Goal: Navigation & Orientation: Find specific page/section

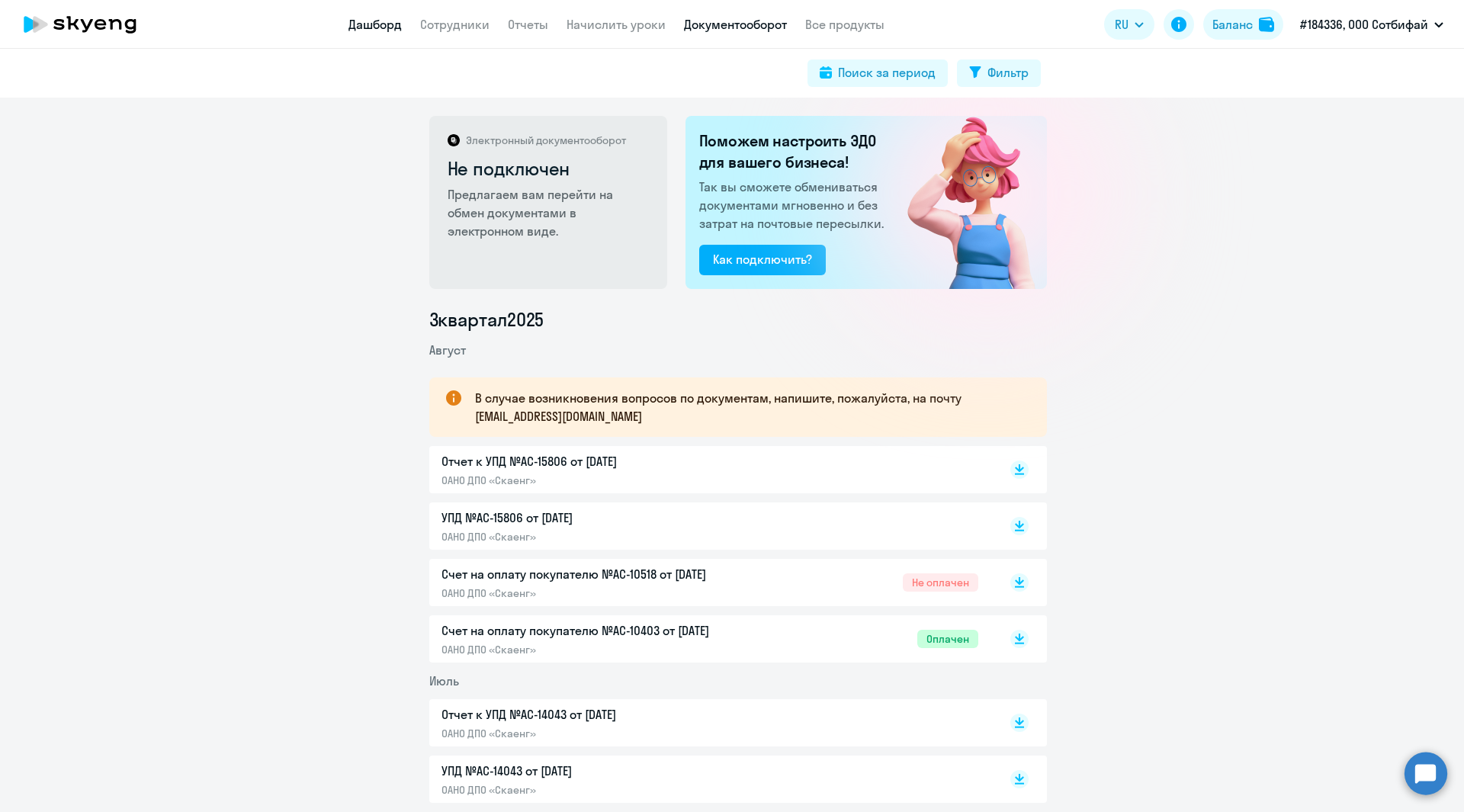
drag, startPoint x: 0, startPoint y: 0, endPoint x: 373, endPoint y: 18, distance: 373.4
click at [373, 18] on link "Дашборд" at bounding box center [375, 24] width 53 height 15
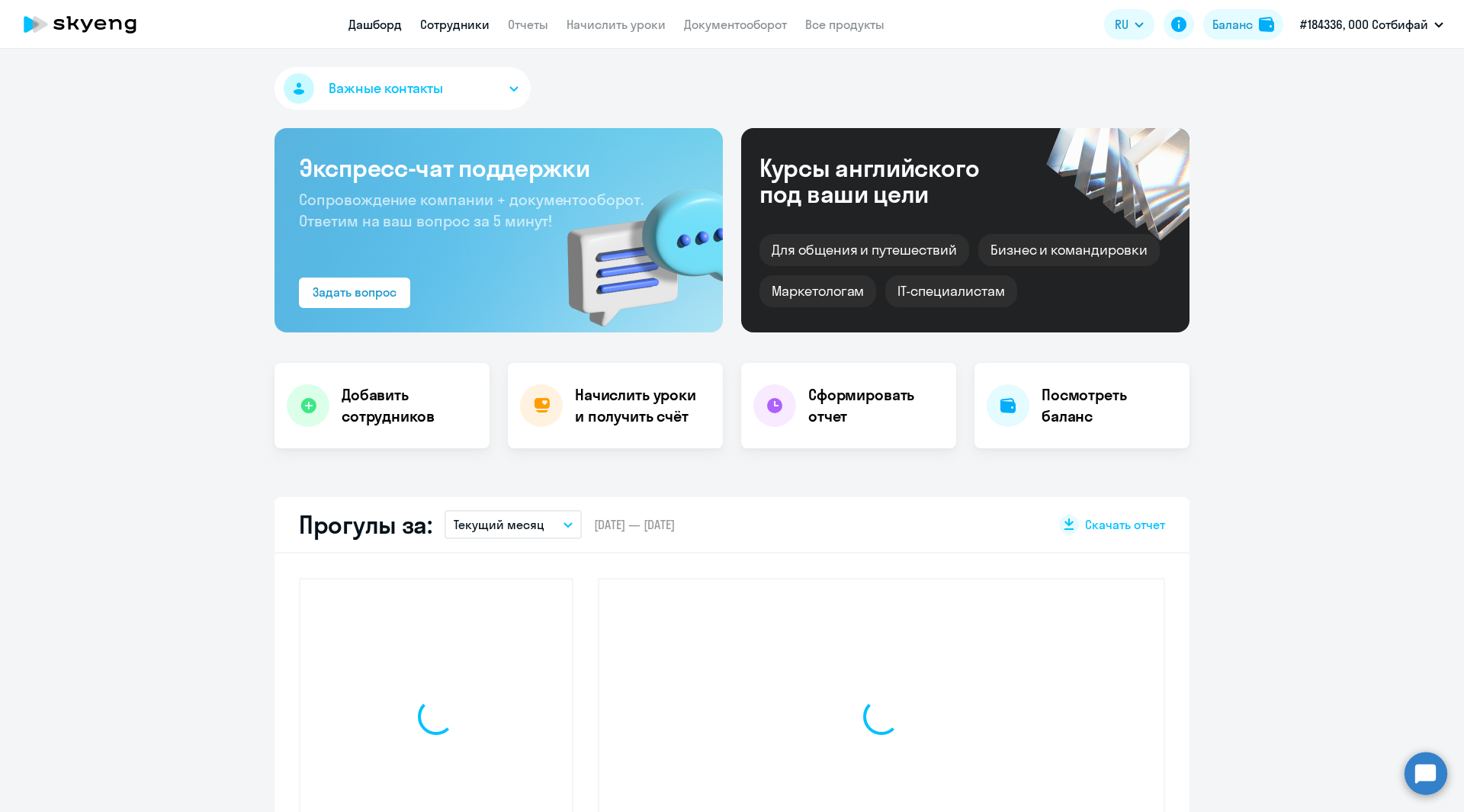
select select "30"
click at [455, 20] on link "Сотрудники" at bounding box center [454, 24] width 69 height 15
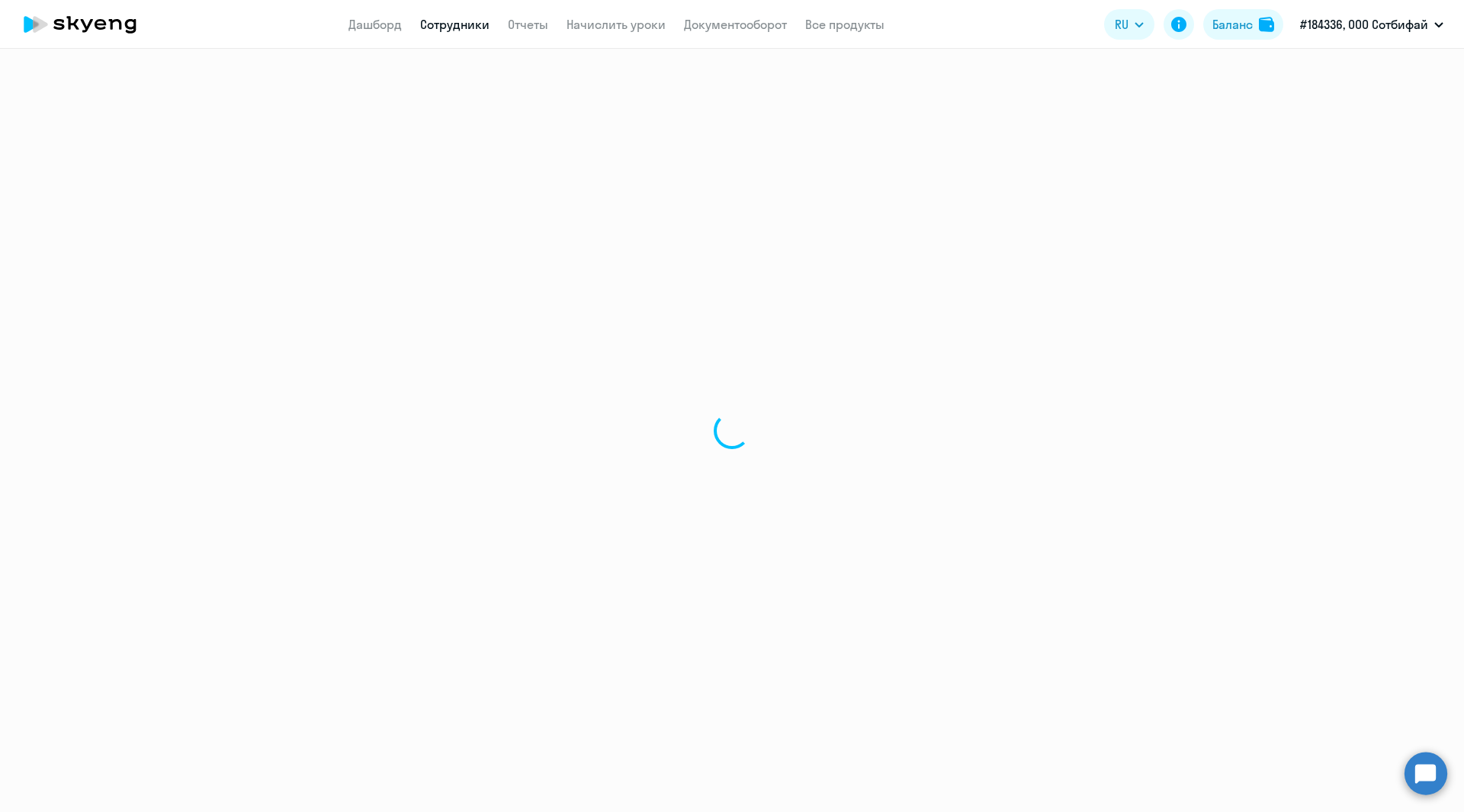
select select "30"
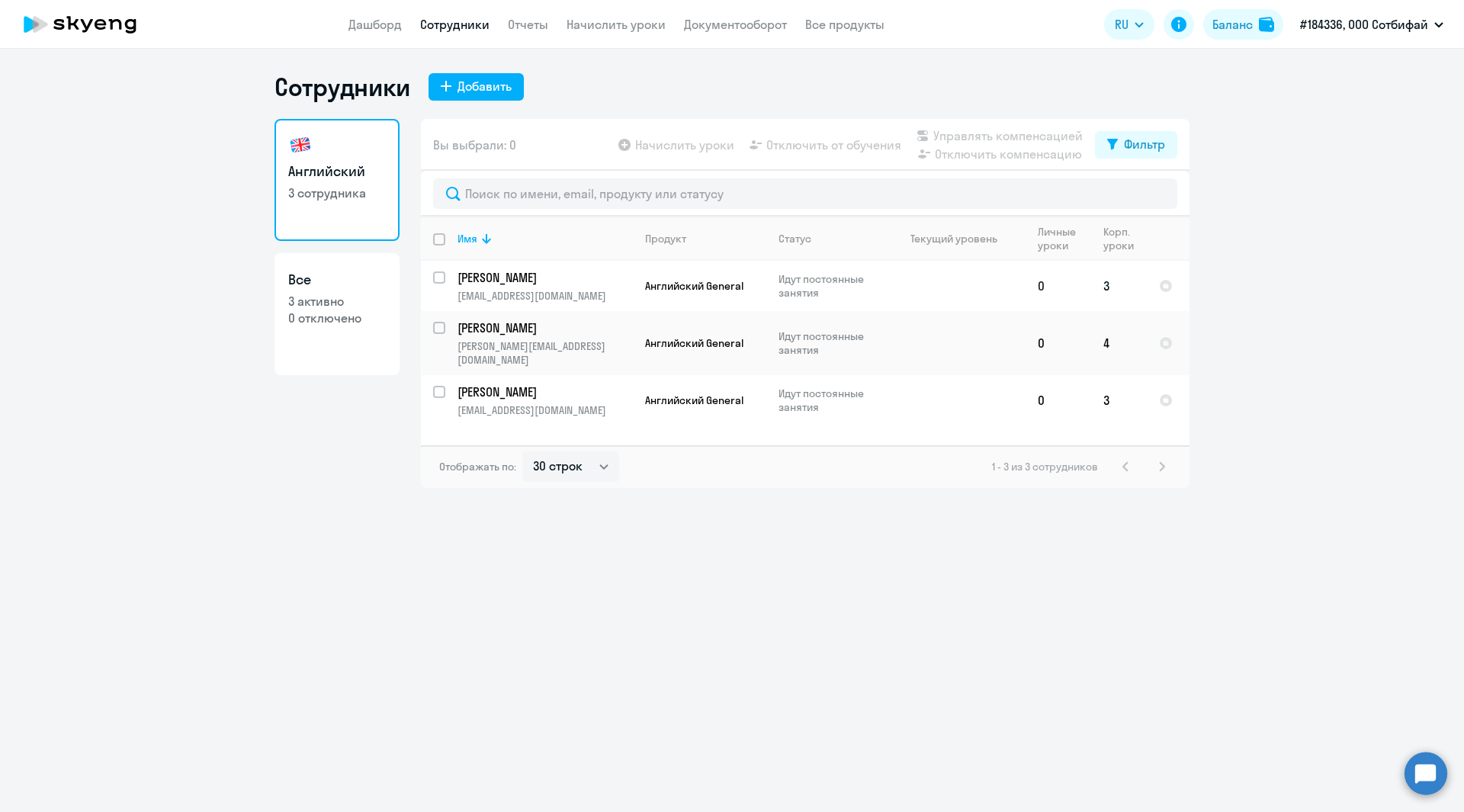
drag, startPoint x: 1001, startPoint y: 637, endPoint x: 1067, endPoint y: 293, distance: 350.3
click at [1001, 629] on div "Сотрудники Добавить Английский 3 сотрудника Все 3 активно 0 отключено Вы выбрал…" at bounding box center [732, 430] width 1464 height 763
